Goal: Task Accomplishment & Management: Manage account settings

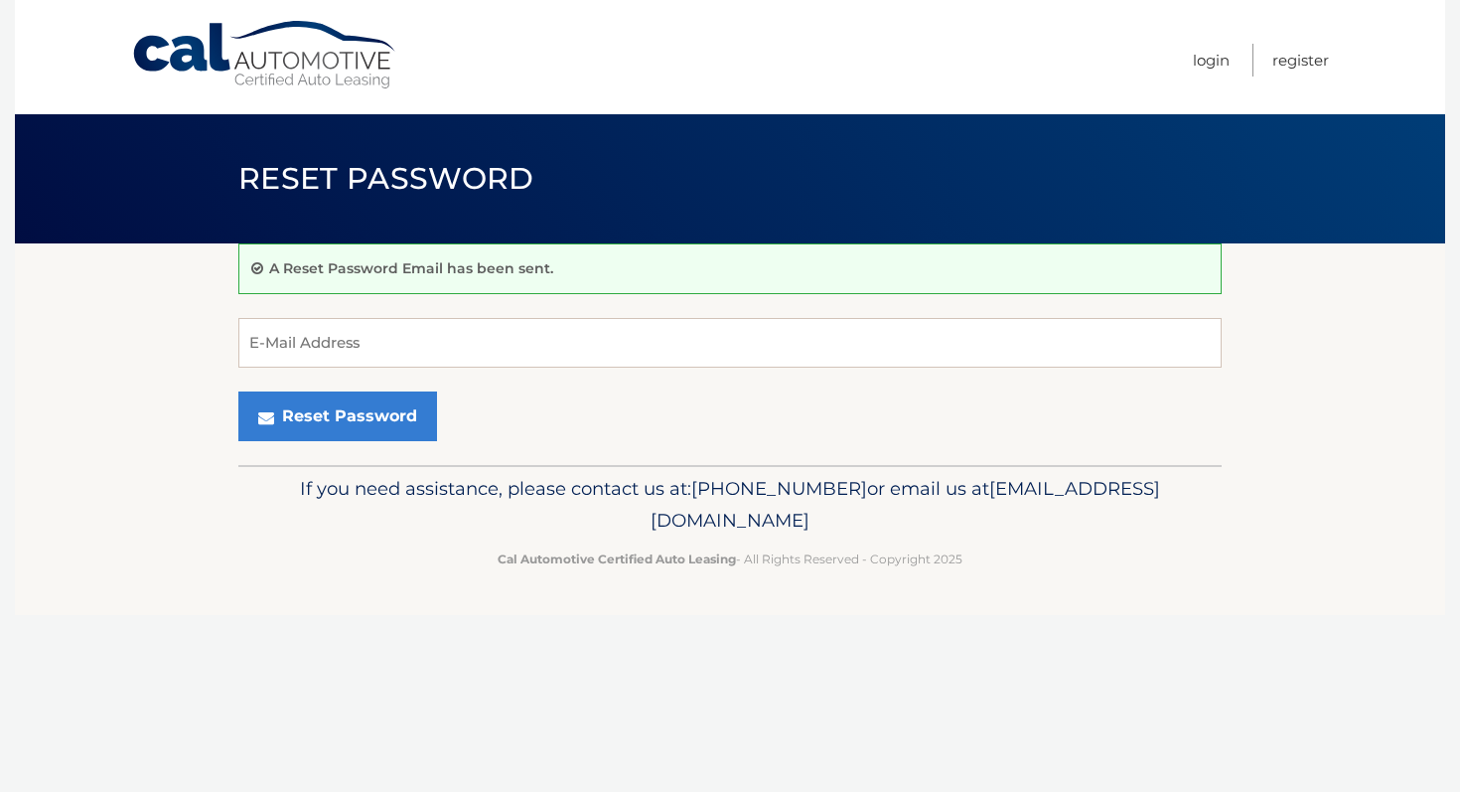
click at [318, 345] on input "E-Mail Address" at bounding box center [729, 343] width 983 height 50
type input "robertsjessenia88@gmail.com"
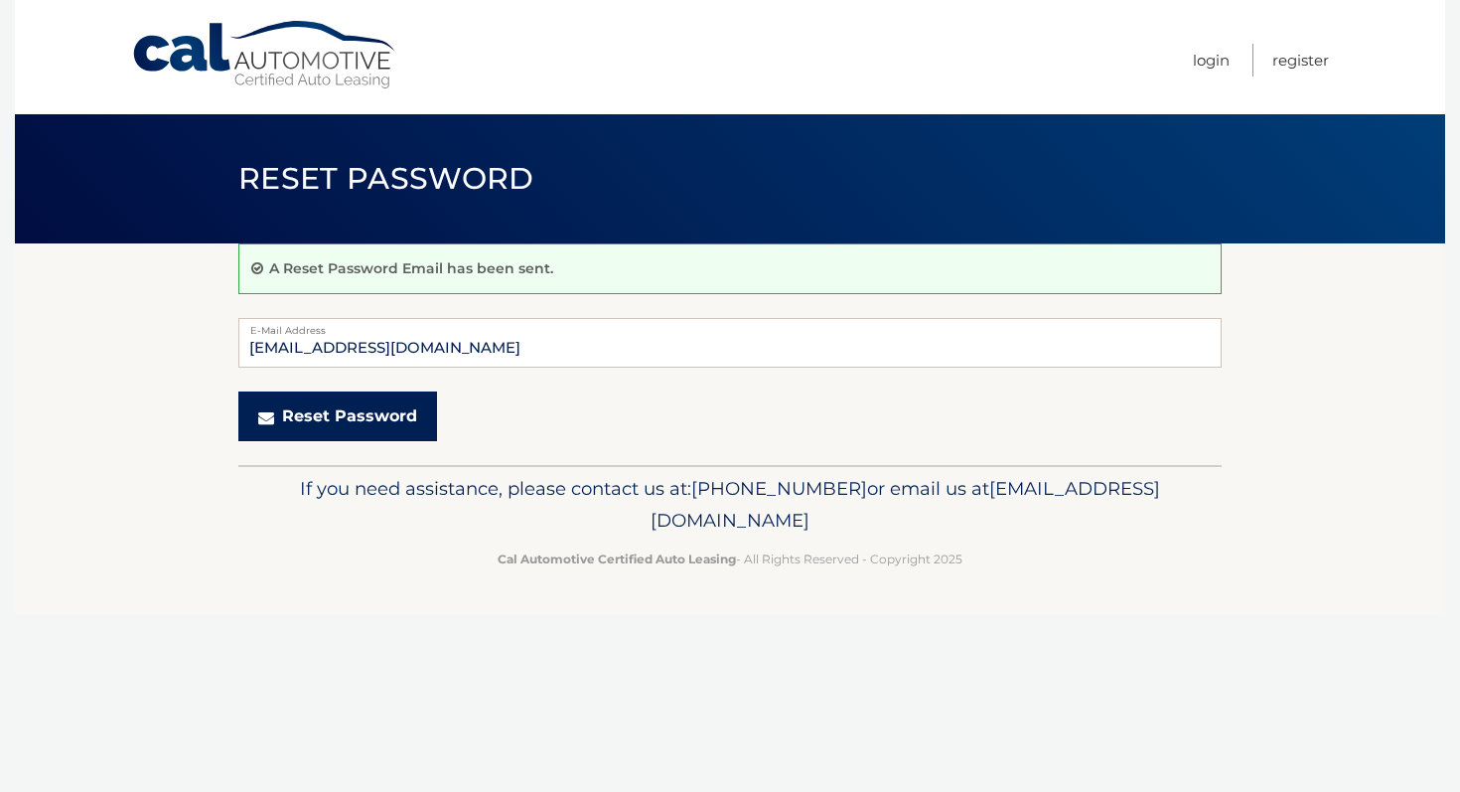
click at [346, 414] on button "Reset Password" at bounding box center [337, 416] width 199 height 50
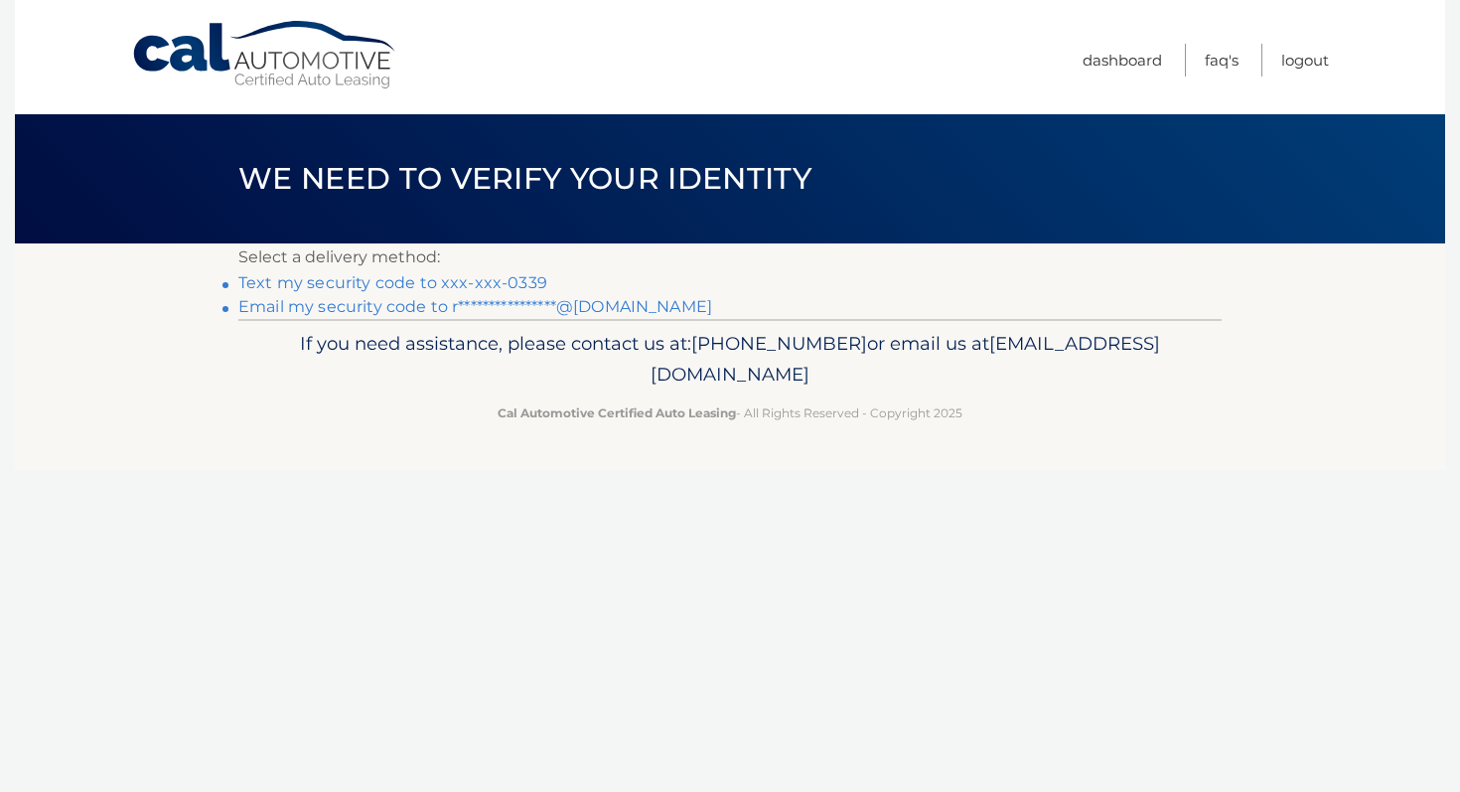
click at [438, 277] on link "Text my security code to xxx-xxx-0339" at bounding box center [392, 282] width 309 height 19
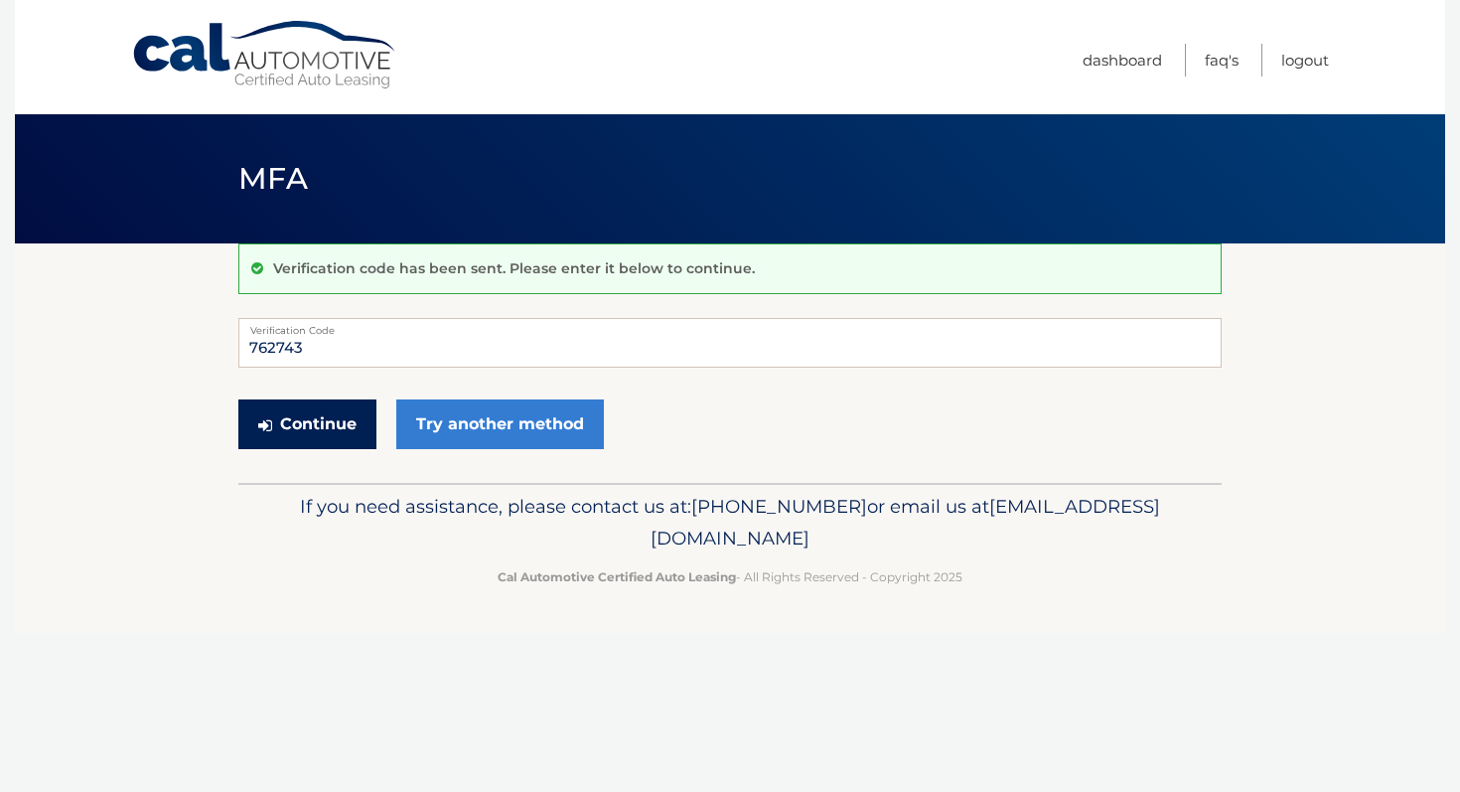
type input "762743"
click at [304, 427] on button "Continue" at bounding box center [307, 424] width 138 height 50
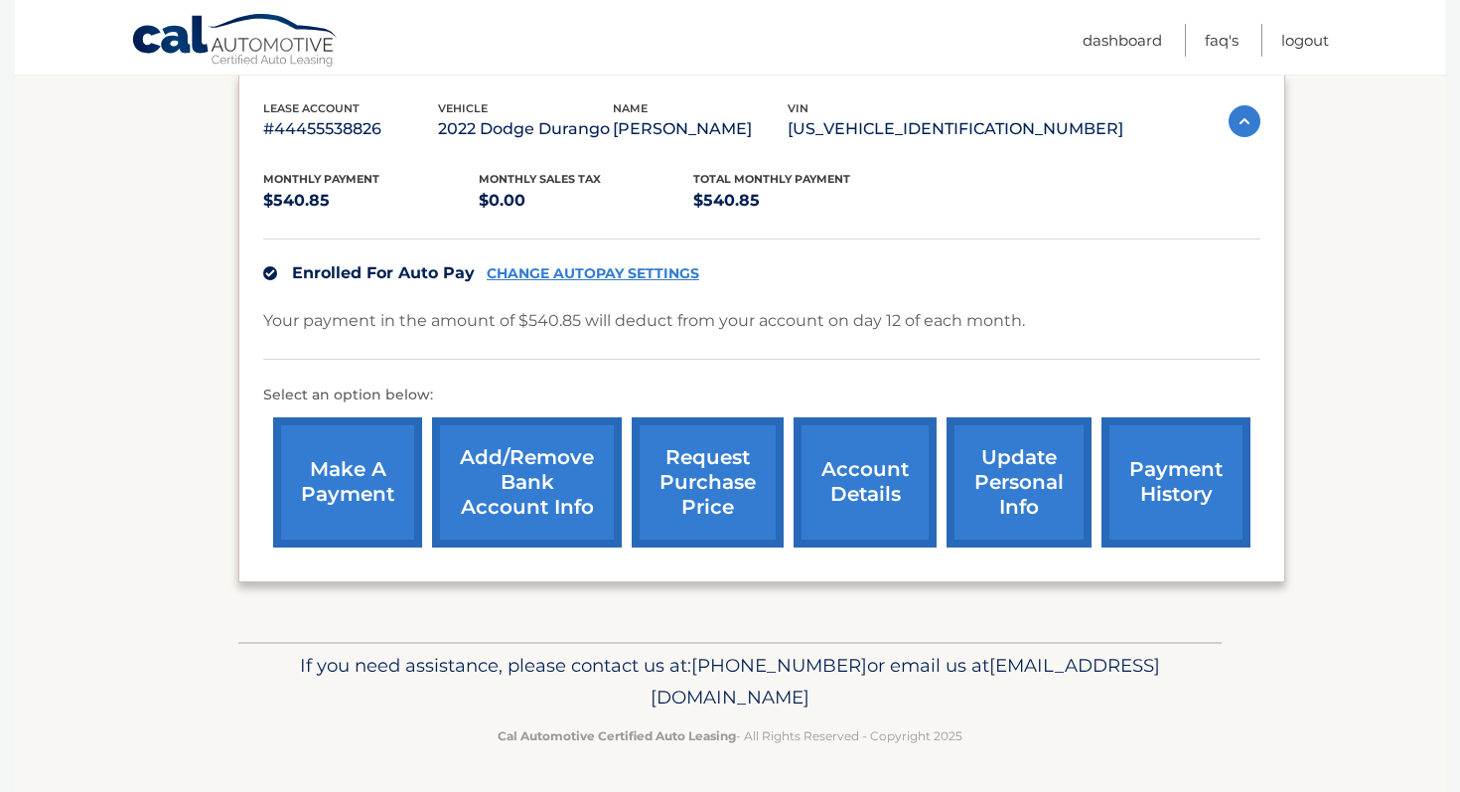
scroll to position [331, 0]
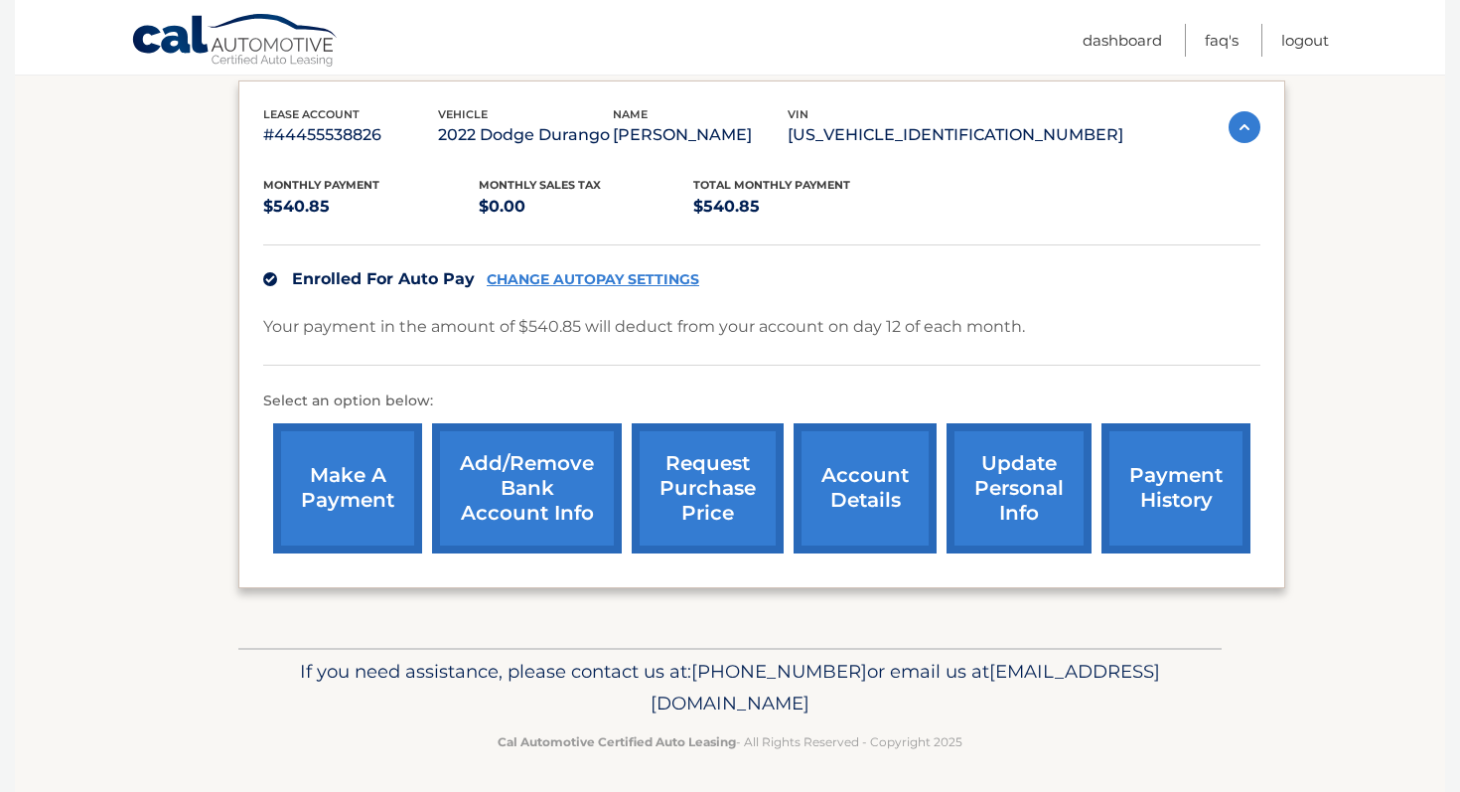
click at [851, 496] on link "account details" at bounding box center [865, 488] width 143 height 130
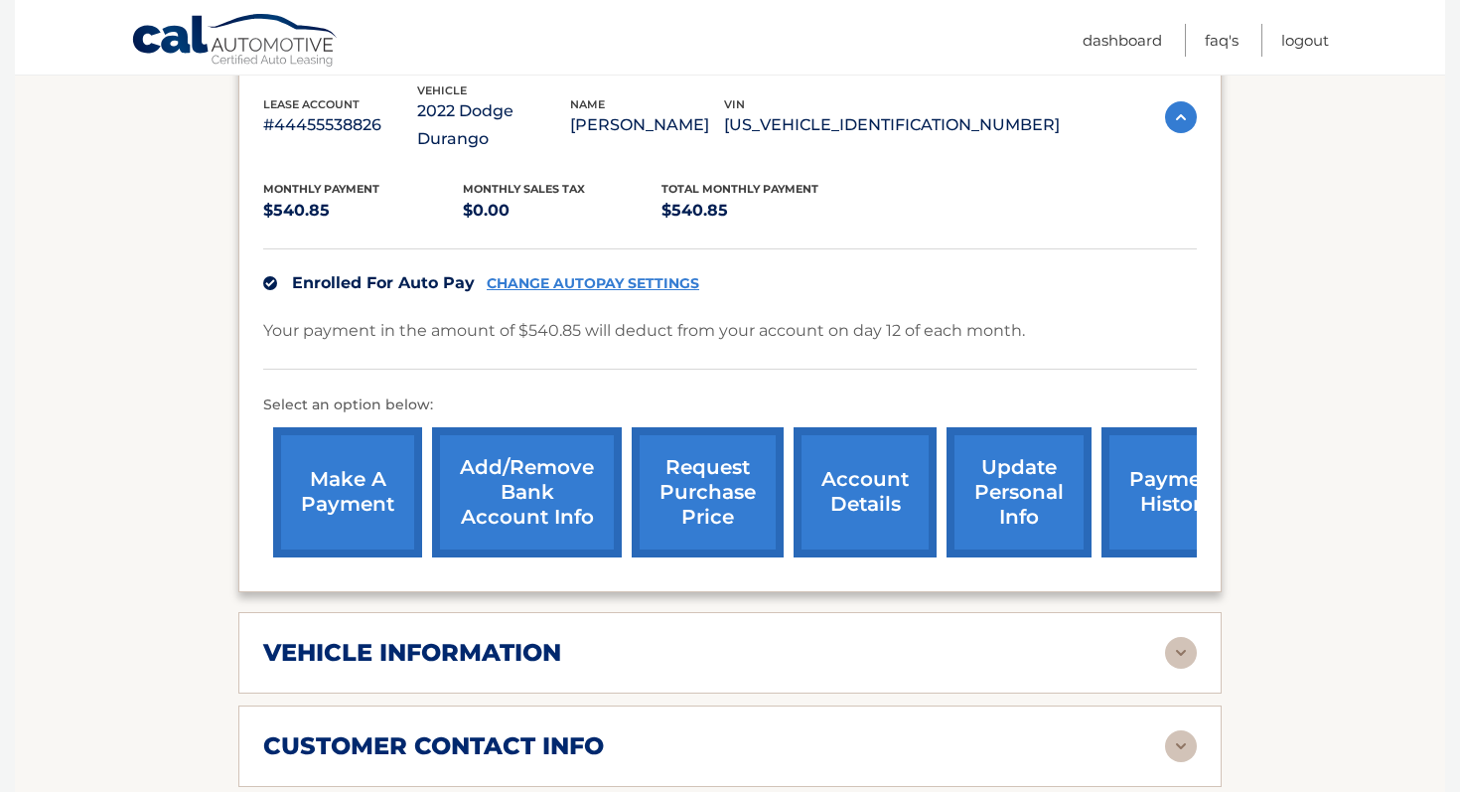
scroll to position [382, 0]
